Goal: Information Seeking & Learning: Learn about a topic

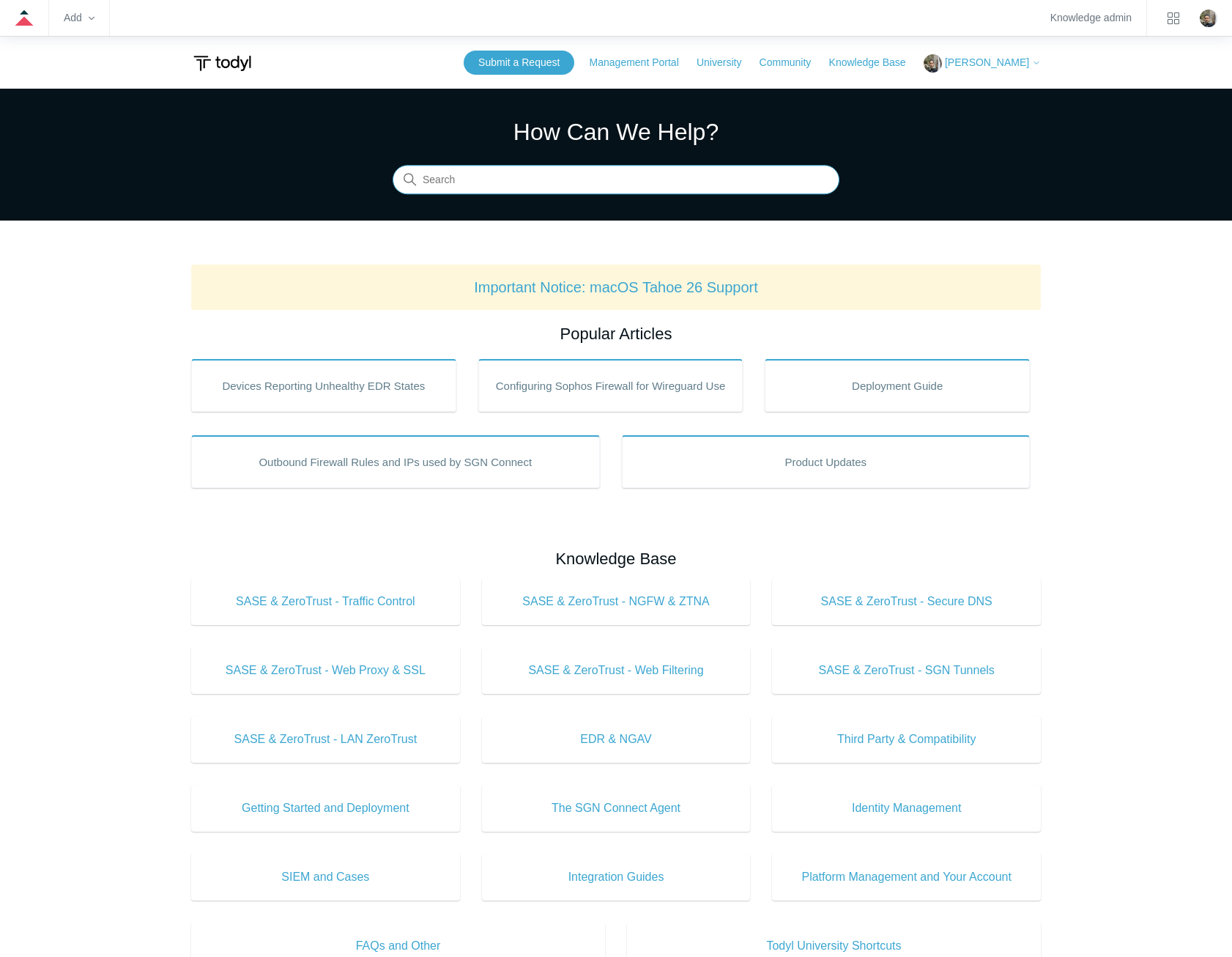
click at [654, 189] on input "Search" at bounding box center [615, 180] width 446 height 30
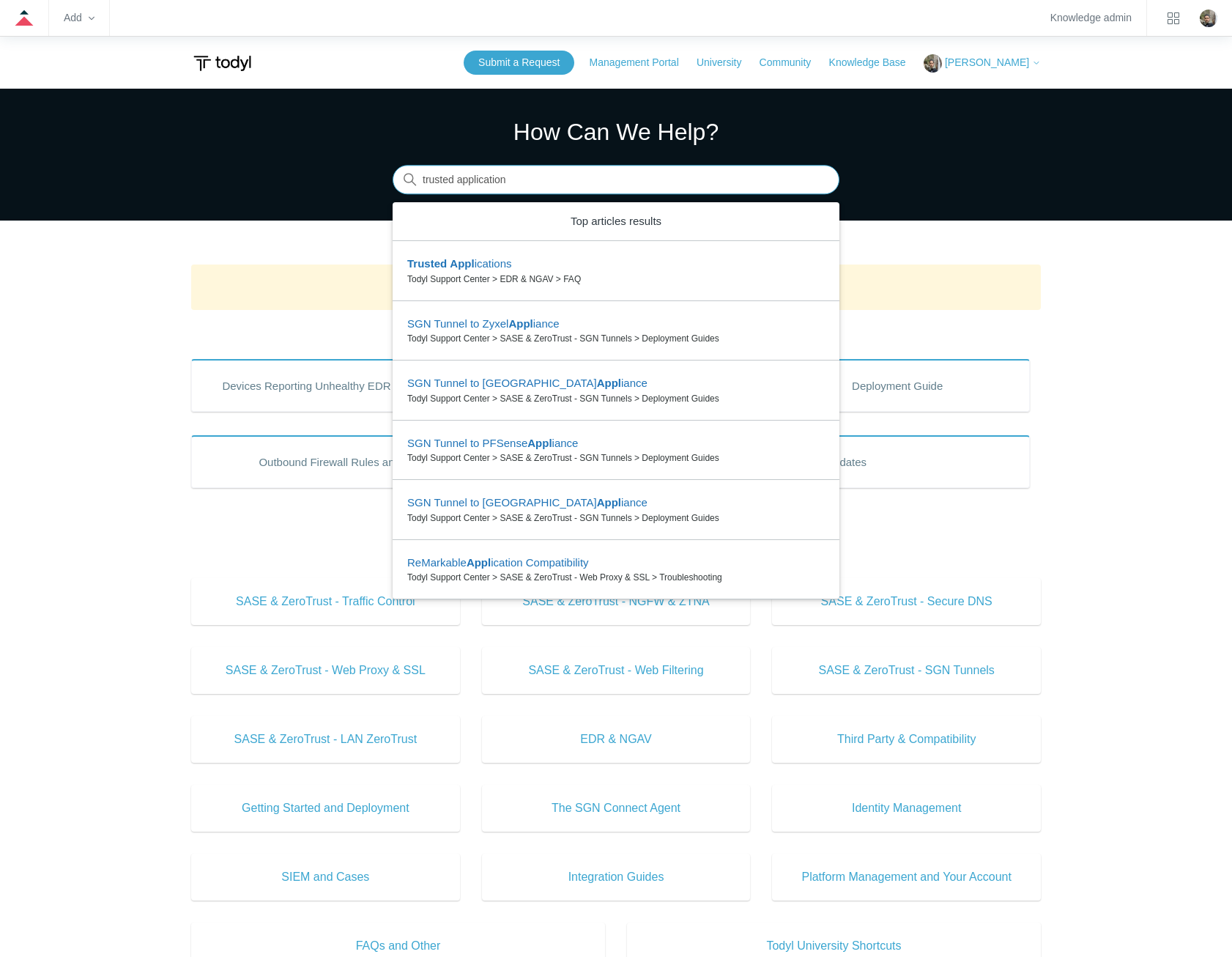
type input "trusted applications"
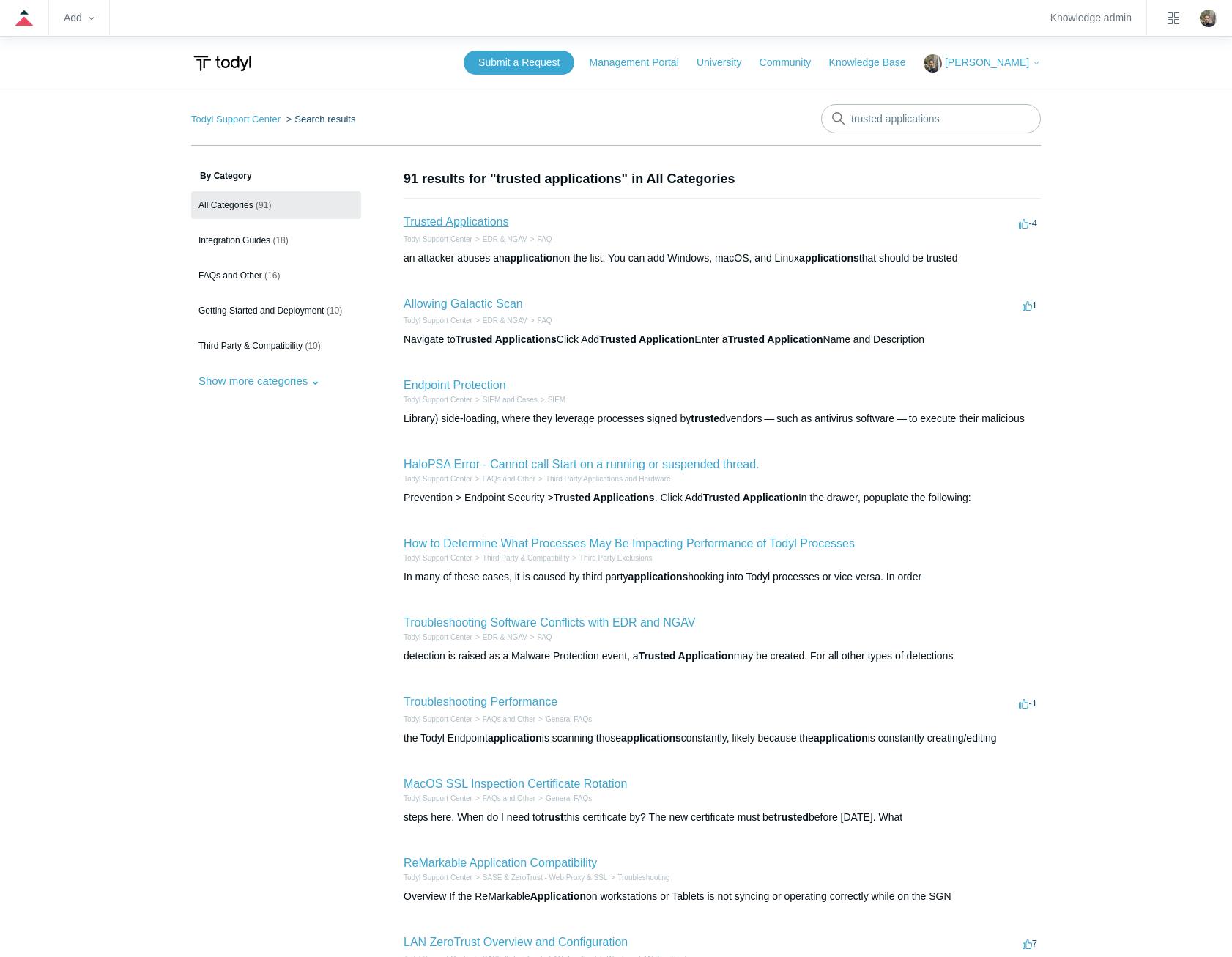
click at [458, 220] on link "Trusted Applications" at bounding box center [456, 221] width 105 height 12
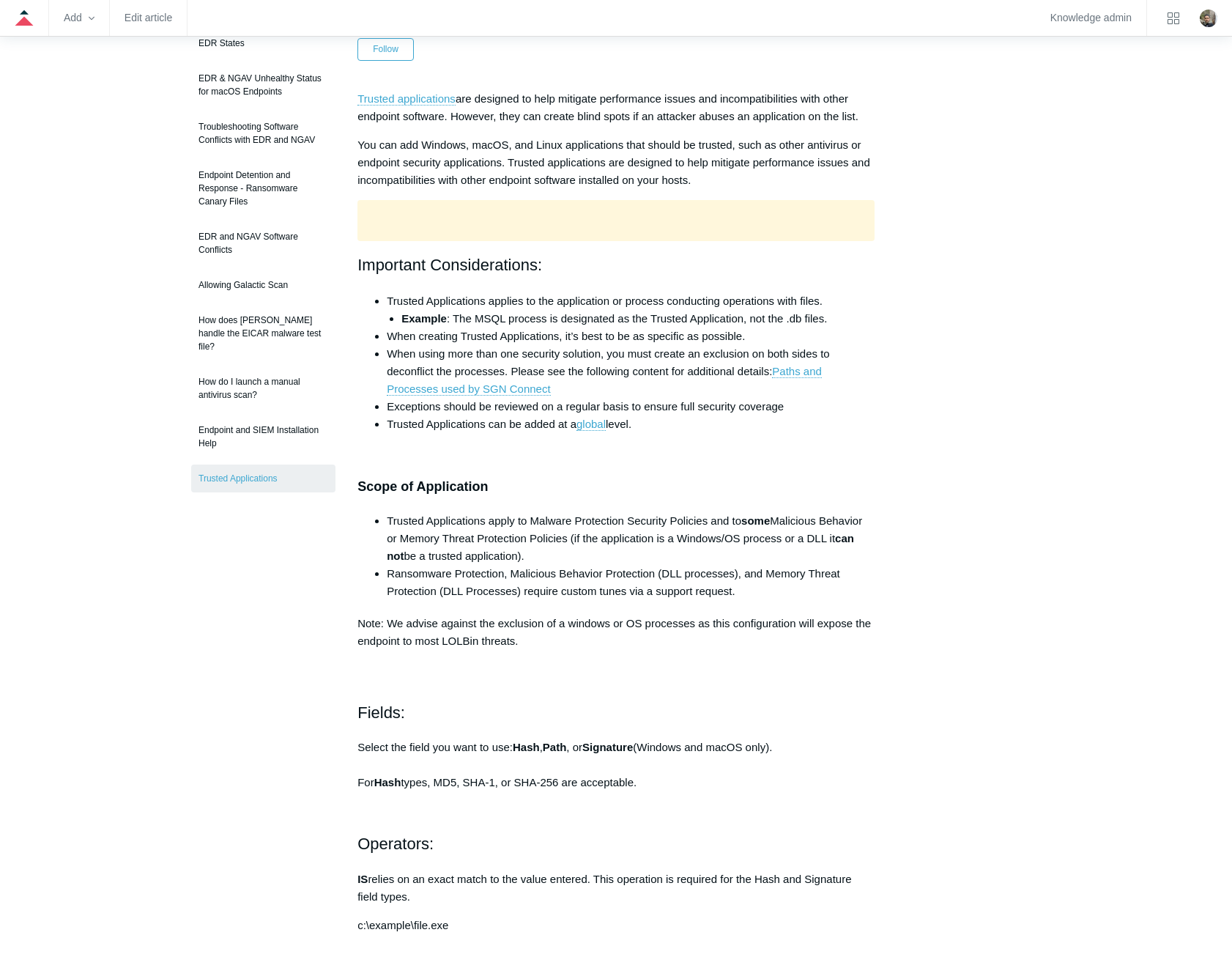
scroll to position [220, 0]
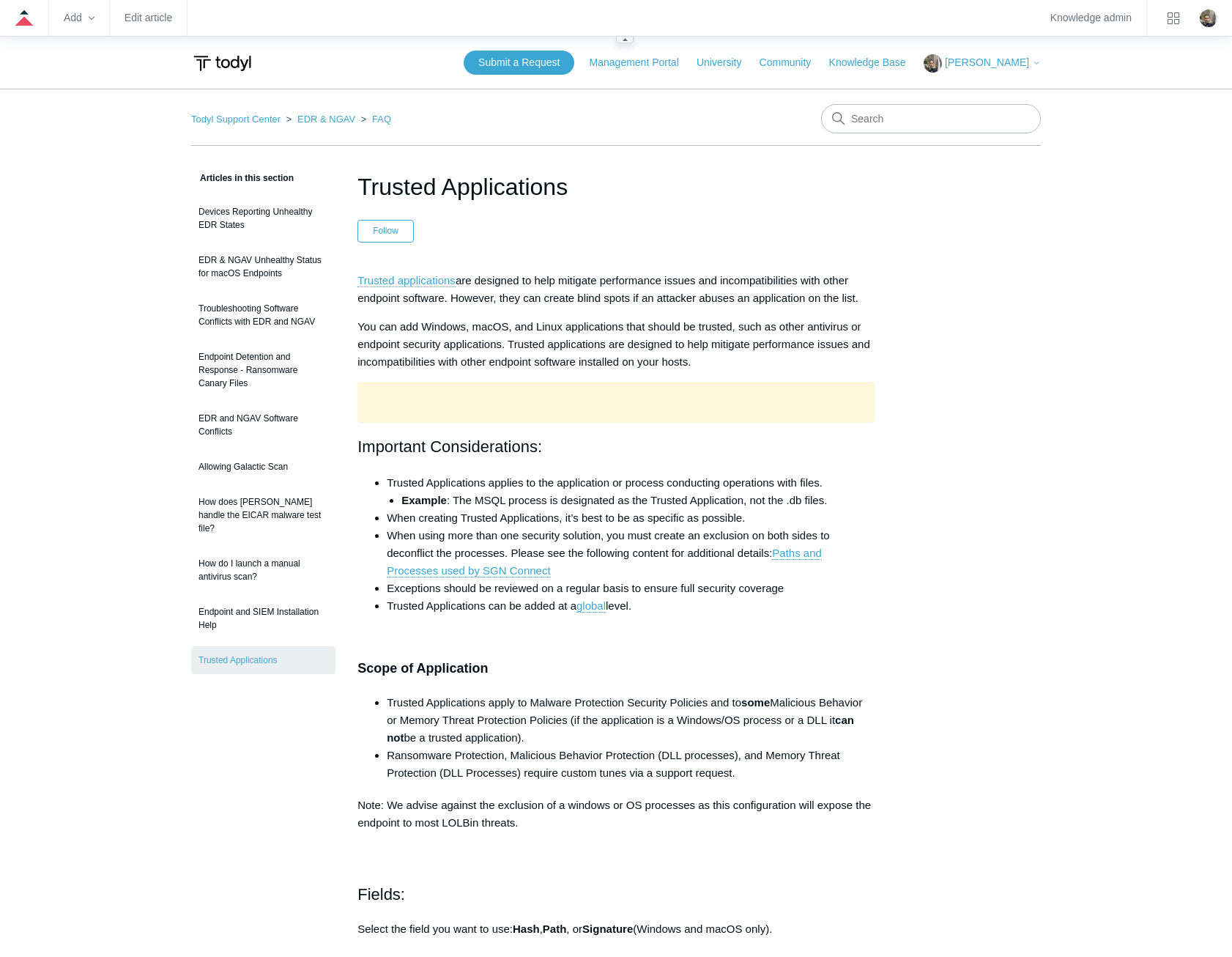
scroll to position [211, 0]
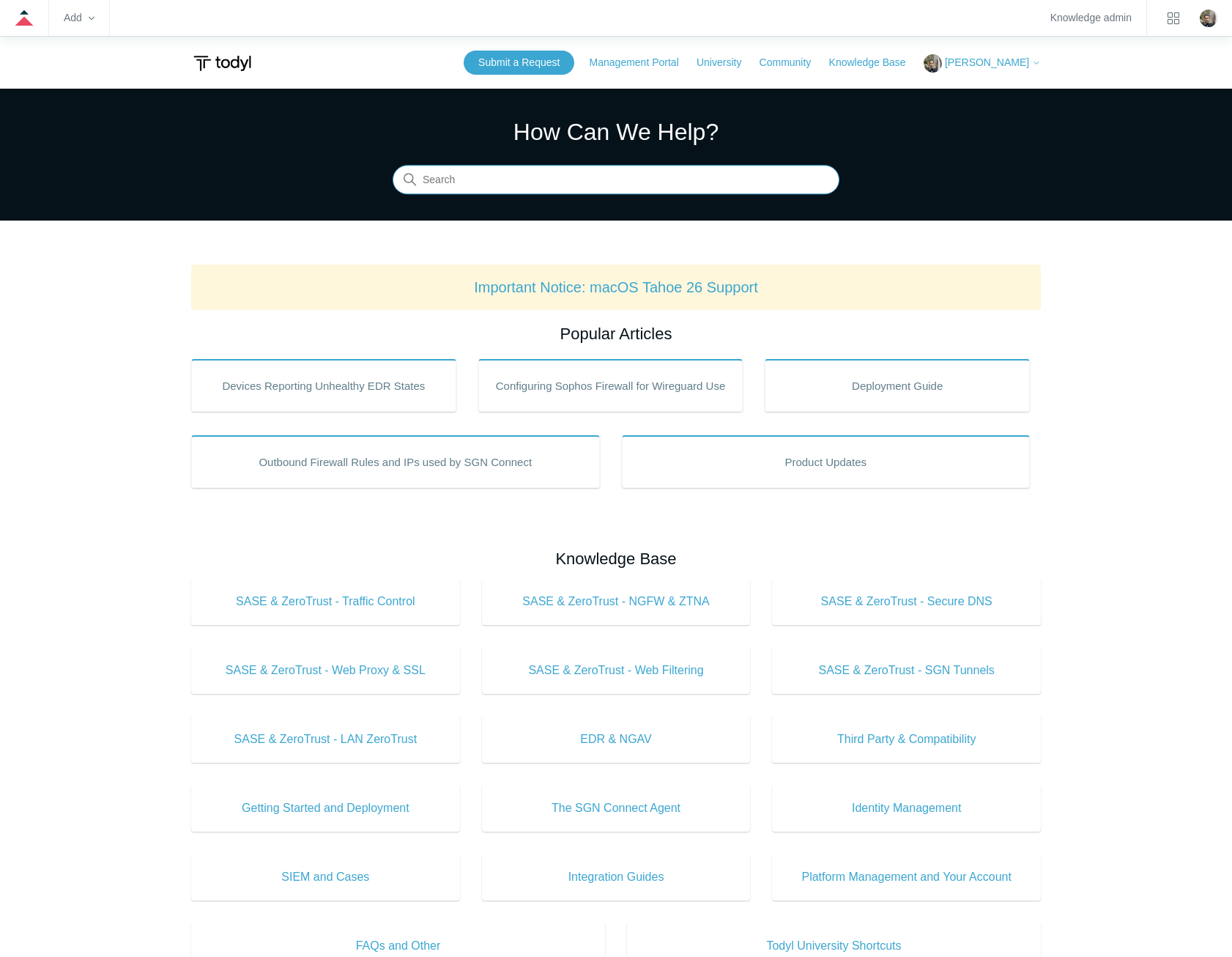
click at [691, 179] on input "Search" at bounding box center [615, 180] width 446 height 30
type input "cookies"
